Goal: Task Accomplishment & Management: Complete application form

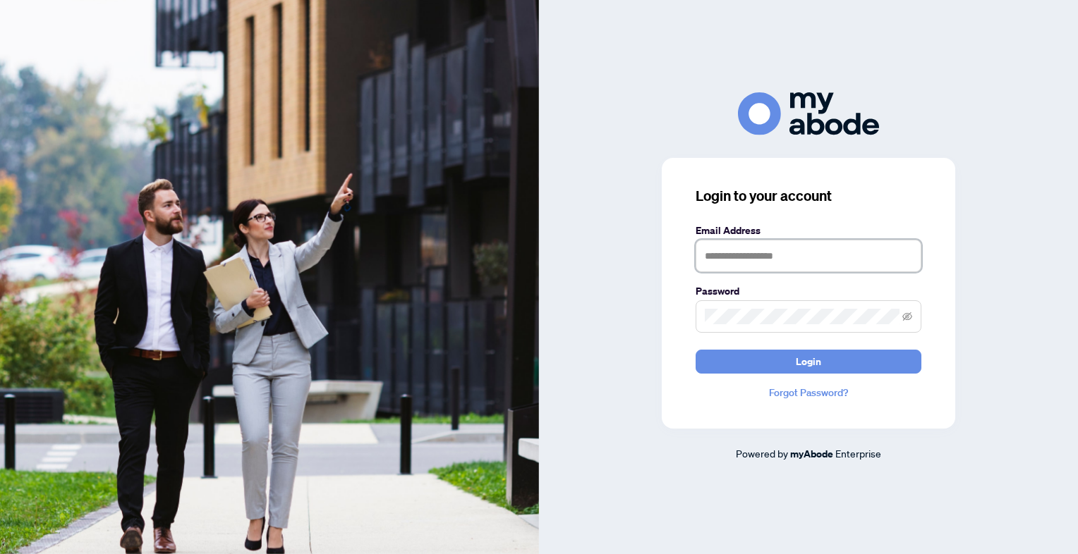
click at [731, 253] on input "text" at bounding box center [809, 256] width 226 height 32
type input "**********"
click at [696, 350] on button "Login" at bounding box center [809, 362] width 226 height 24
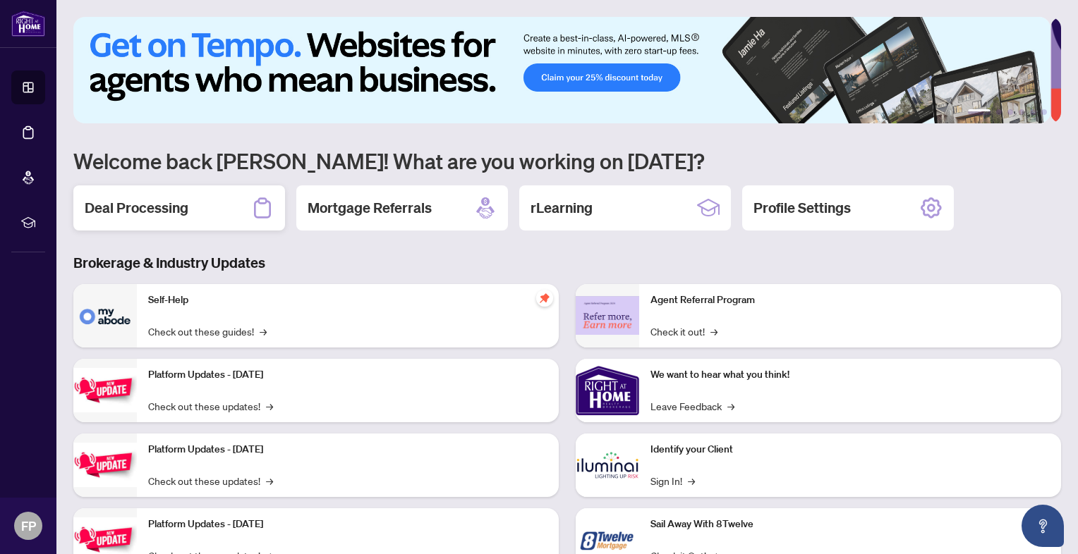
click at [188, 209] on div "Deal Processing" at bounding box center [179, 208] width 212 height 45
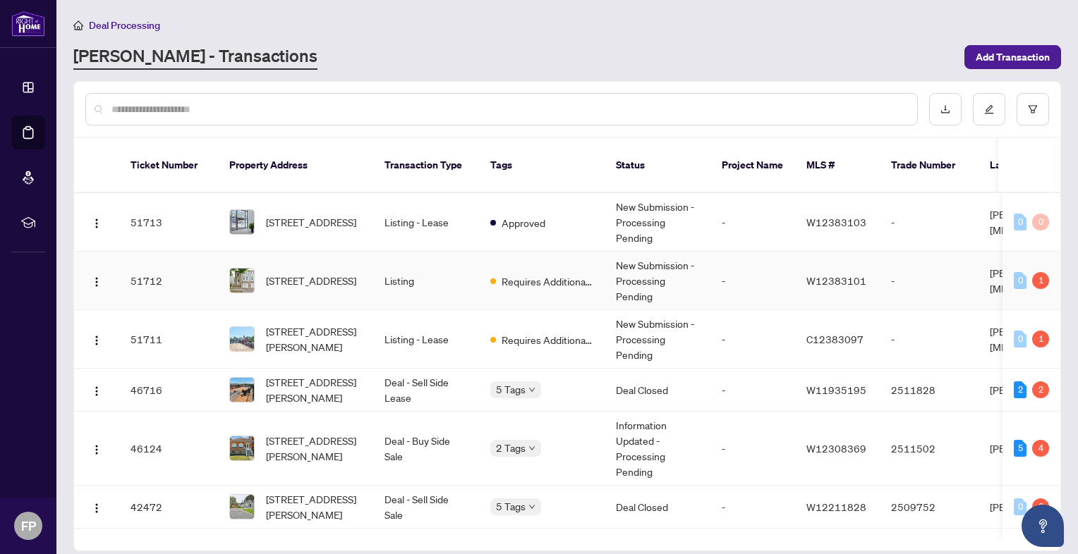
click at [644, 253] on td "New Submission - Processing Pending" at bounding box center [658, 281] width 106 height 59
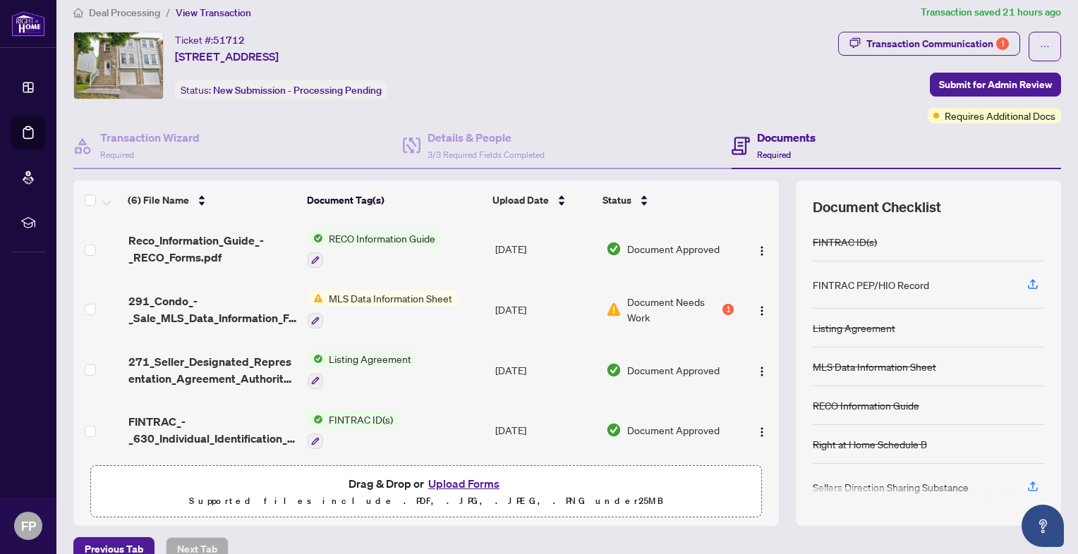
scroll to position [35, 0]
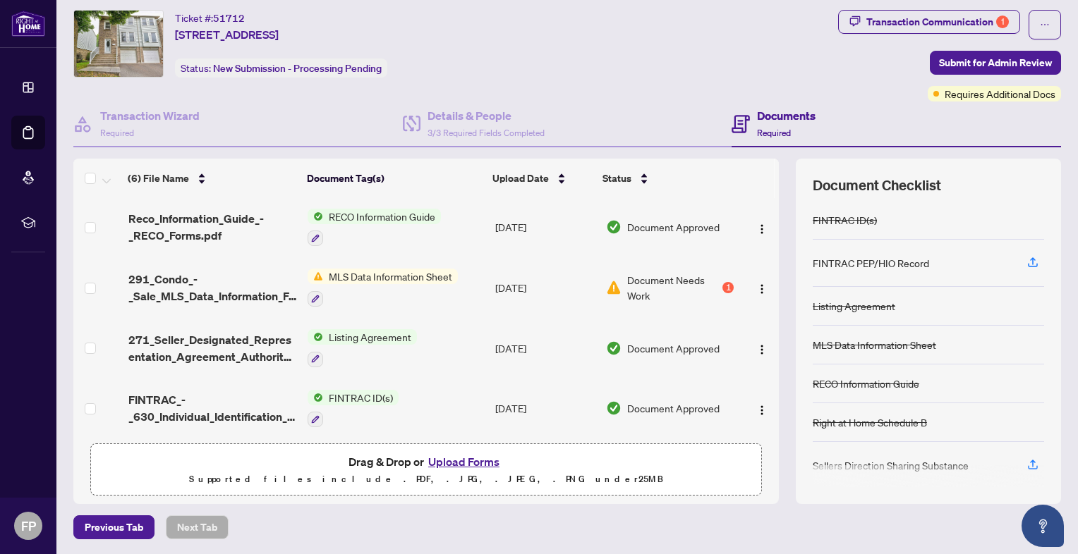
click at [649, 272] on span "Document Needs Work" at bounding box center [673, 287] width 92 height 31
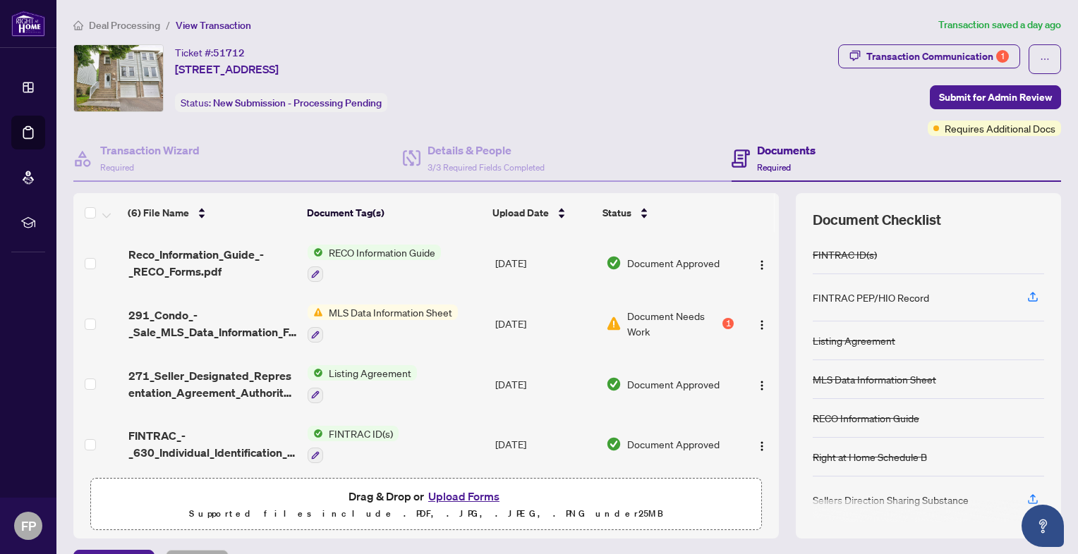
scroll to position [122, 0]
click at [756, 319] on img "button" at bounding box center [761, 323] width 11 height 11
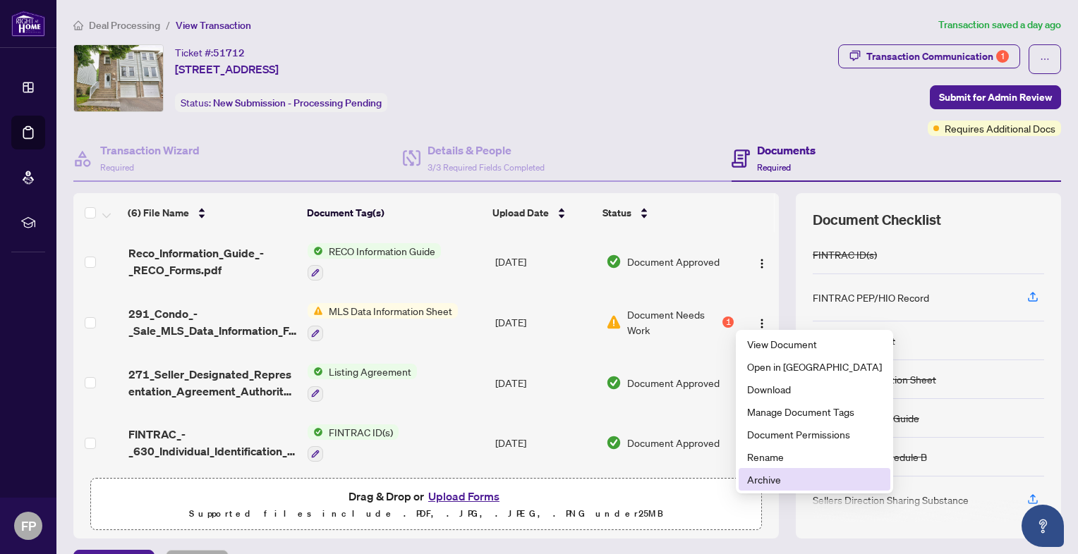
click at [762, 485] on span "Archive" at bounding box center [814, 480] width 135 height 16
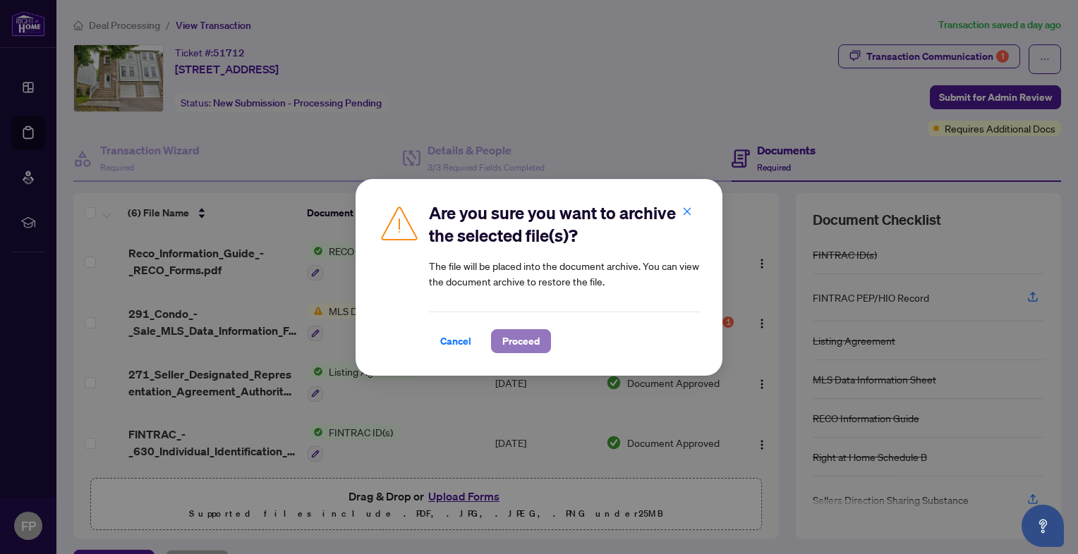
click at [521, 332] on span "Proceed" at bounding box center [520, 341] width 37 height 23
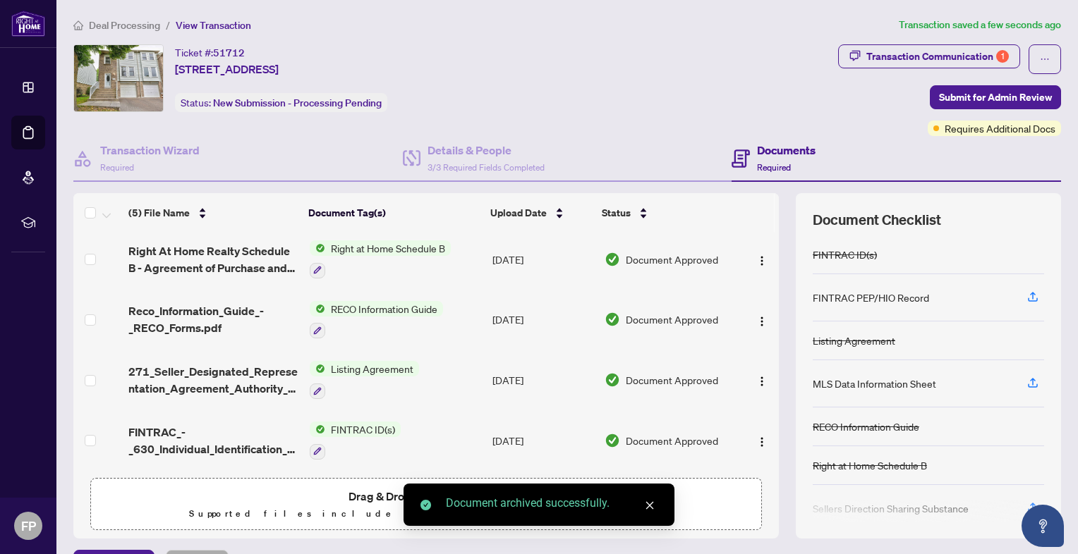
scroll to position [63, 0]
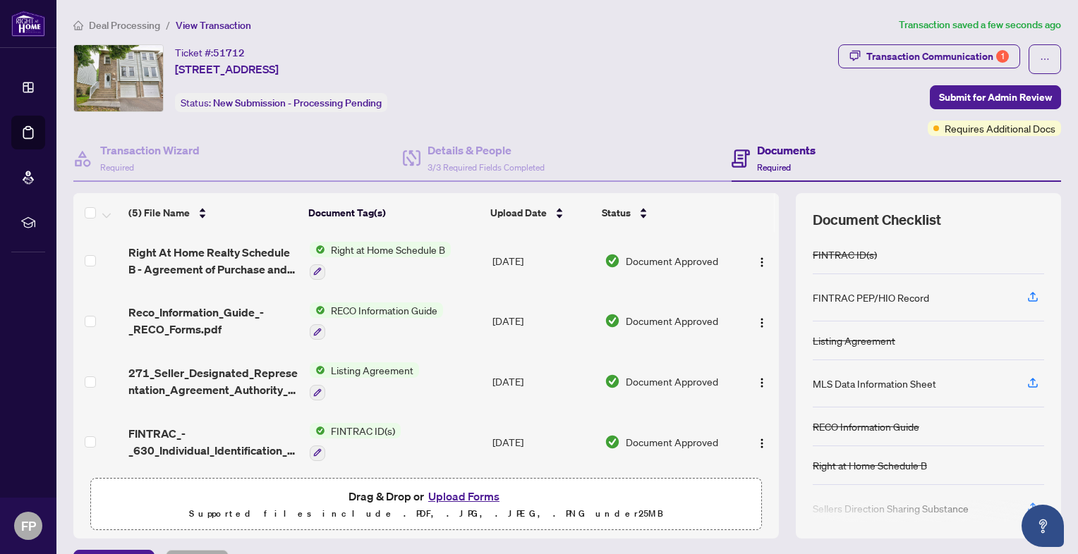
click at [463, 497] on button "Upload Forms" at bounding box center [464, 496] width 80 height 18
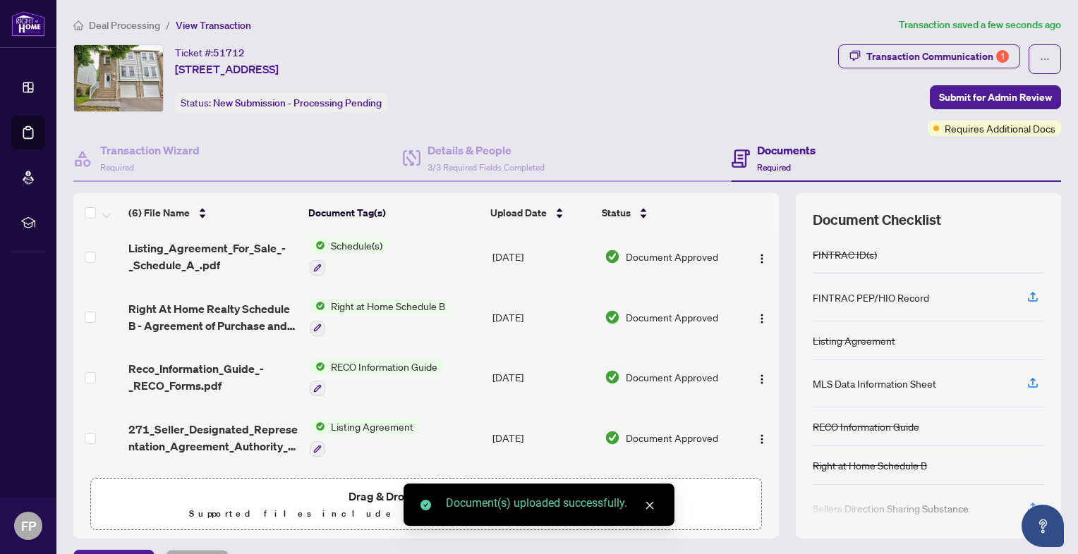
scroll to position [119, 0]
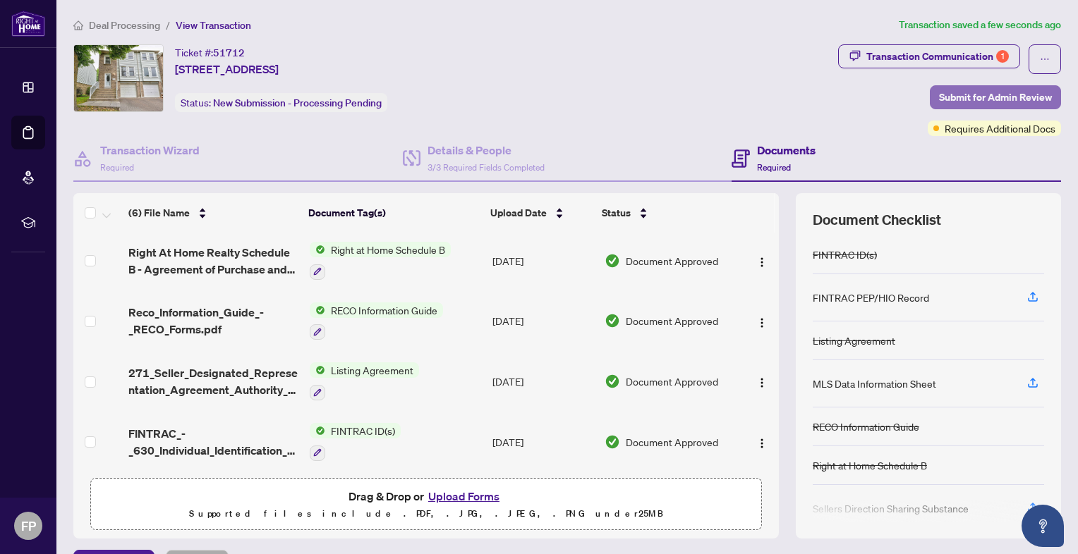
click at [988, 92] on span "Submit for Admin Review" at bounding box center [995, 97] width 113 height 23
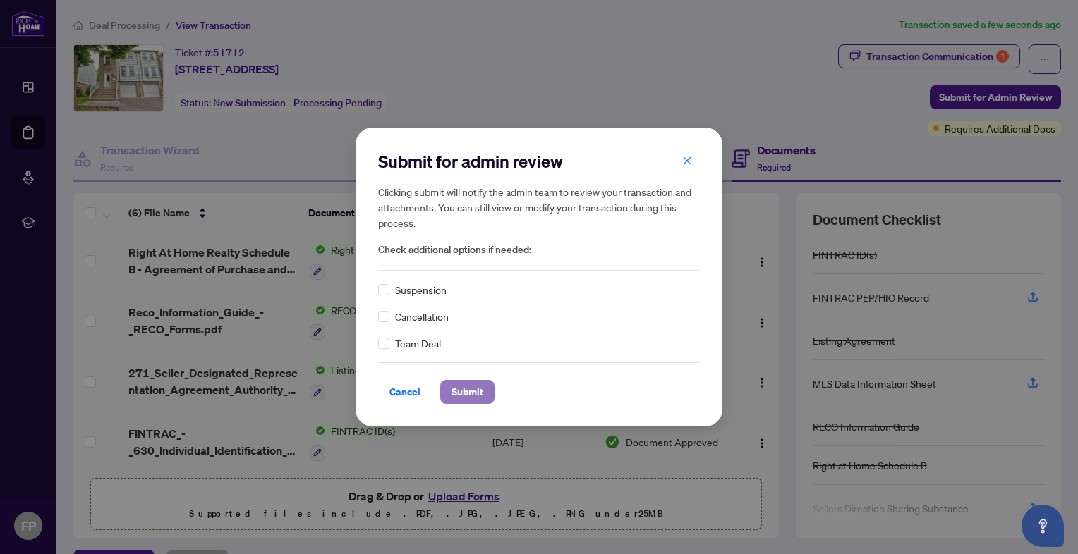
click at [466, 392] on span "Submit" at bounding box center [467, 392] width 32 height 23
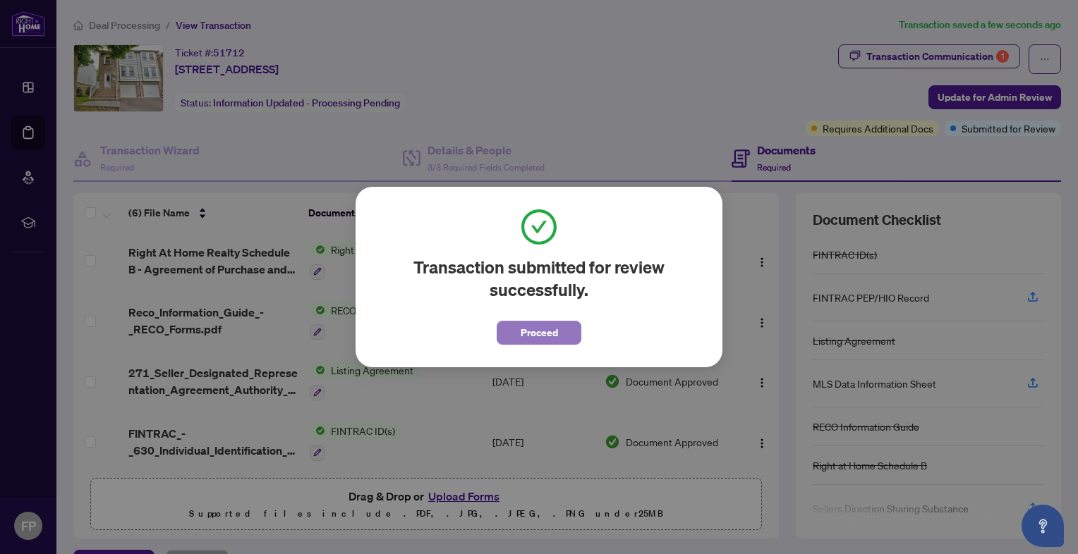
click at [538, 340] on span "Proceed" at bounding box center [539, 333] width 37 height 23
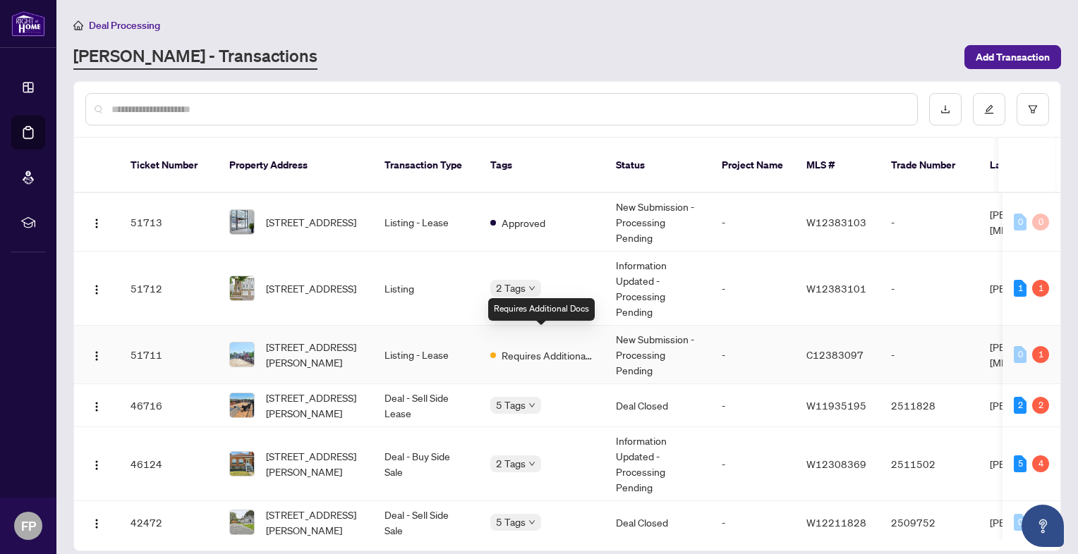
click at [522, 348] on span "Requires Additional Docs" at bounding box center [548, 356] width 92 height 16
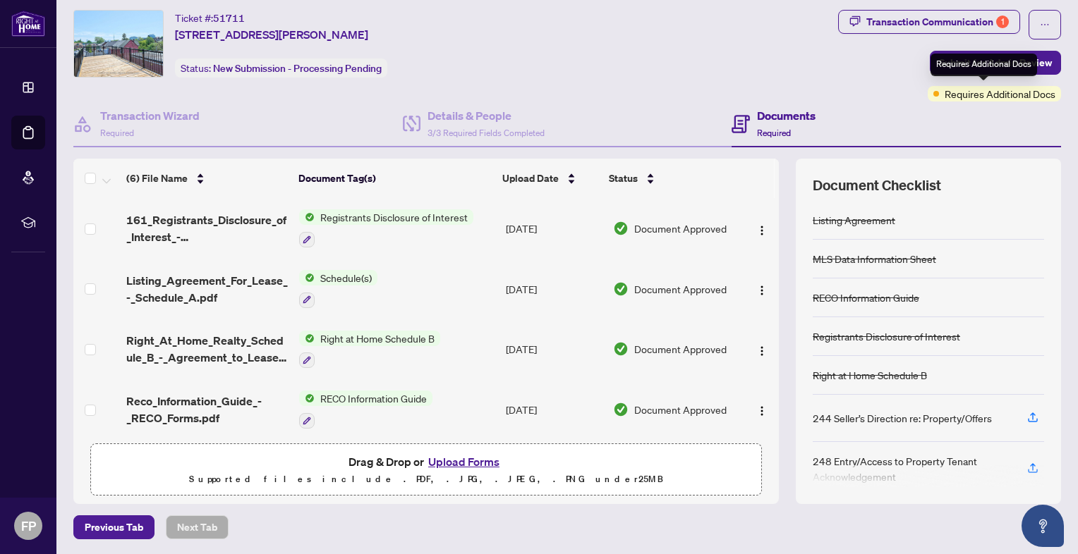
click at [966, 92] on span "Requires Additional Docs" at bounding box center [1000, 94] width 111 height 16
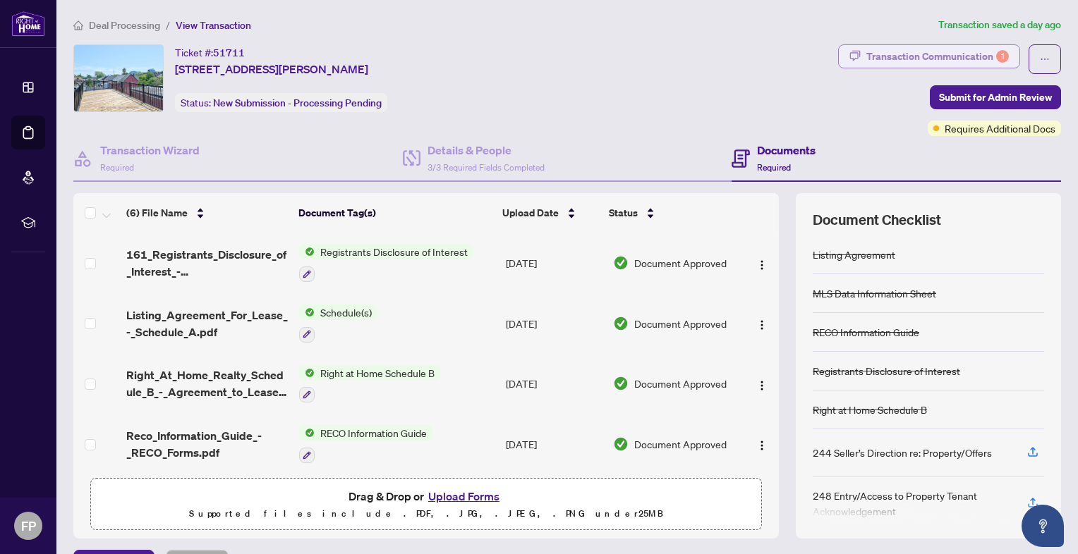
click at [929, 52] on div "Transaction Communication 1" at bounding box center [937, 56] width 143 height 23
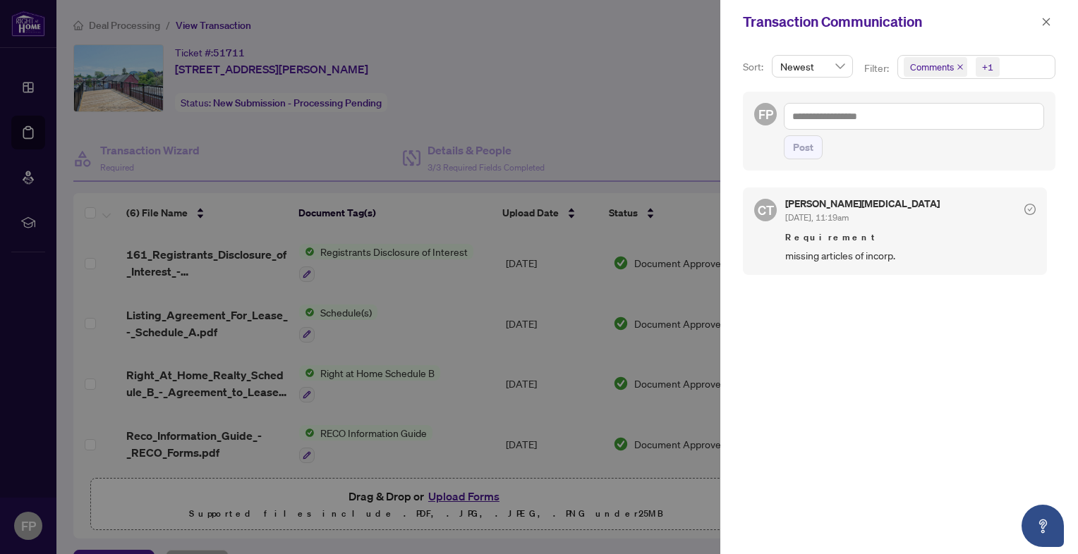
click at [679, 248] on div at bounding box center [539, 277] width 1078 height 554
click at [1046, 20] on icon "close" at bounding box center [1046, 22] width 10 height 10
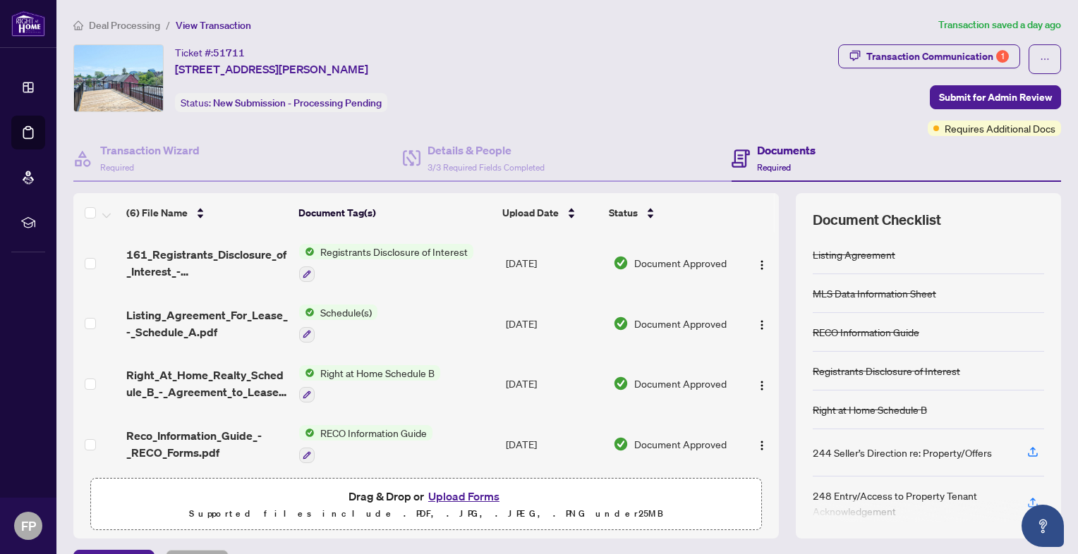
click at [450, 492] on button "Upload Forms" at bounding box center [464, 496] width 80 height 18
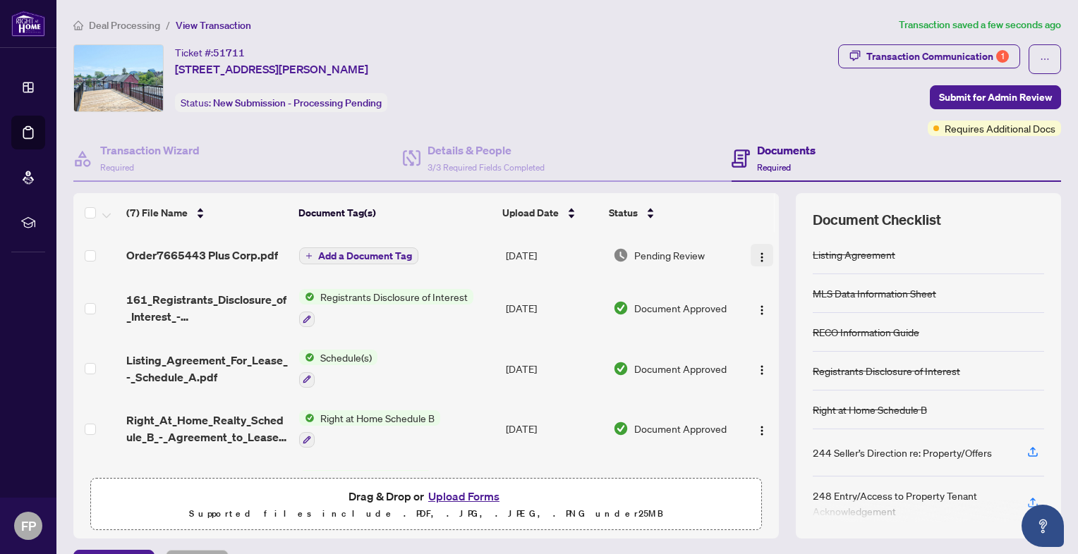
click at [756, 254] on img "button" at bounding box center [761, 257] width 11 height 11
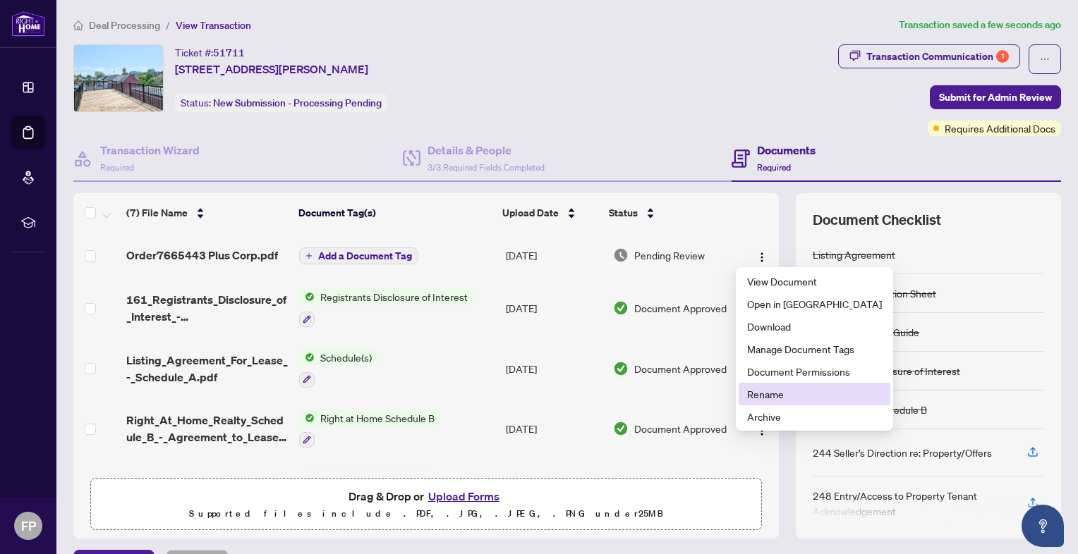
click at [783, 391] on span "Rename" at bounding box center [814, 395] width 135 height 16
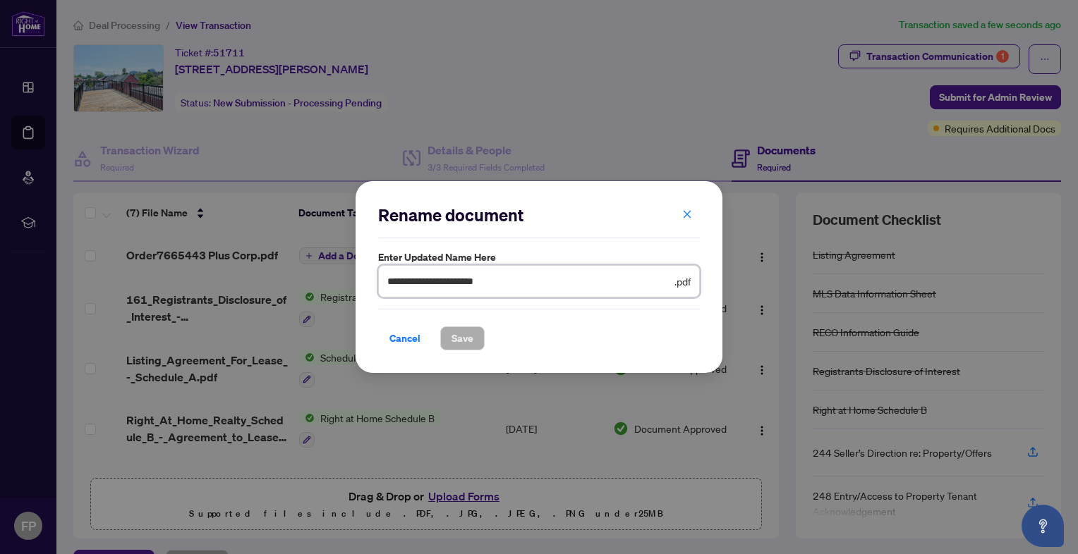
drag, startPoint x: 451, startPoint y: 281, endPoint x: 387, endPoint y: 285, distance: 65.0
click at [387, 285] on input "**********" at bounding box center [529, 282] width 284 height 16
type input "**********"
click at [457, 341] on span "Save" at bounding box center [462, 338] width 22 height 23
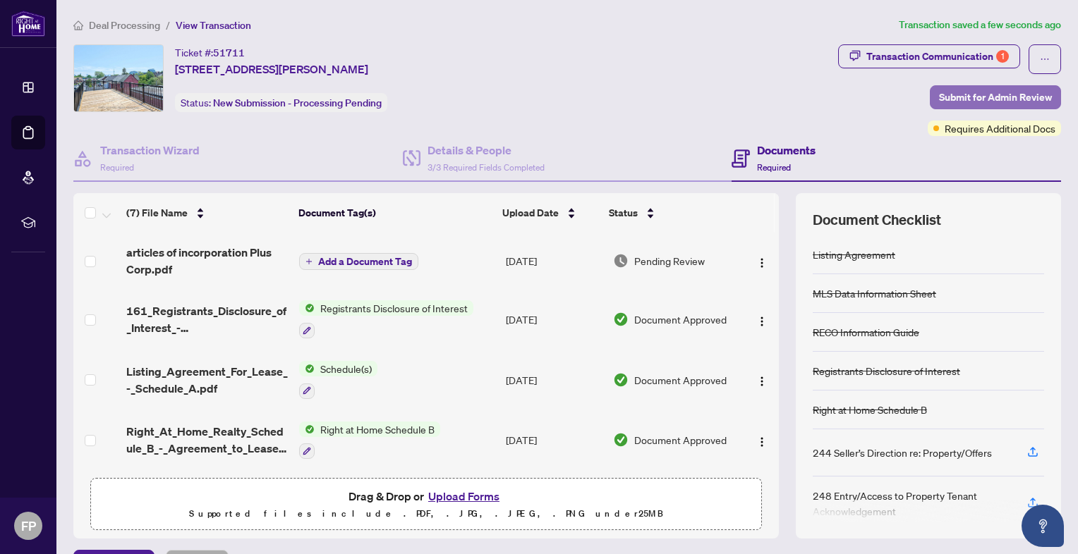
click at [958, 90] on span "Submit for Admin Review" at bounding box center [995, 97] width 113 height 23
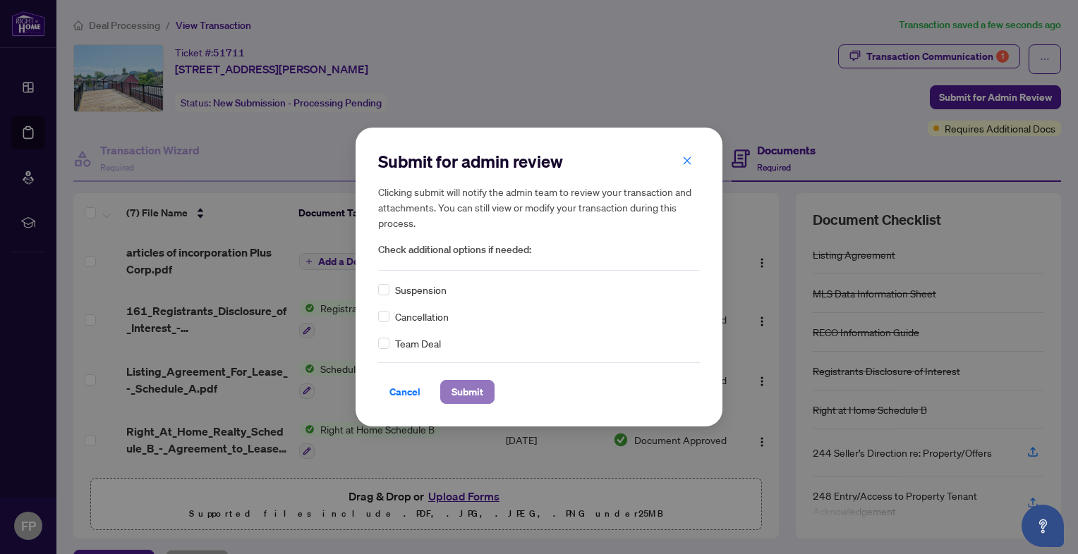
click at [459, 383] on span "Submit" at bounding box center [467, 392] width 32 height 23
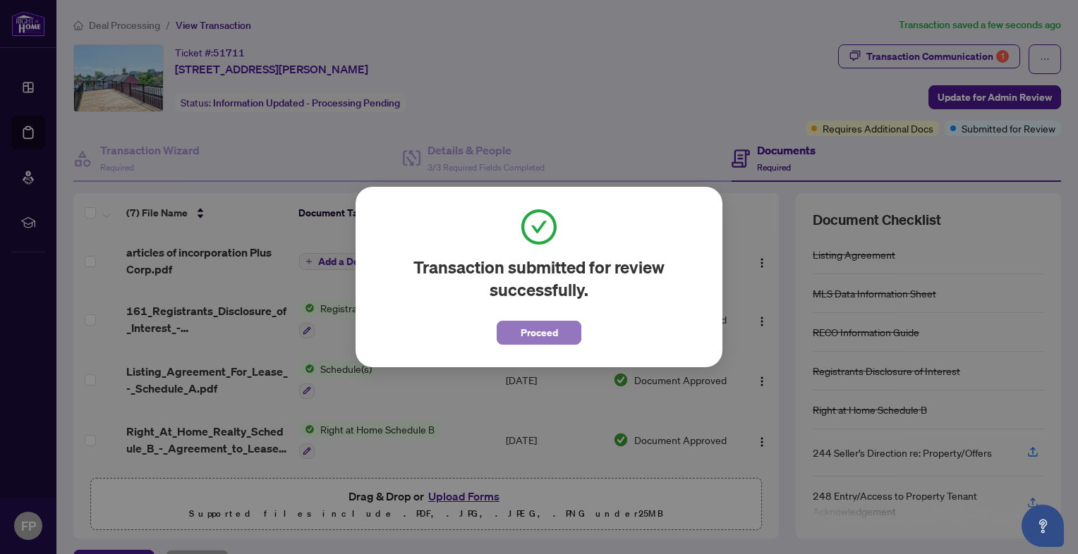
click at [533, 329] on span "Proceed" at bounding box center [539, 333] width 37 height 23
